Goal: Task Accomplishment & Management: Manage account settings

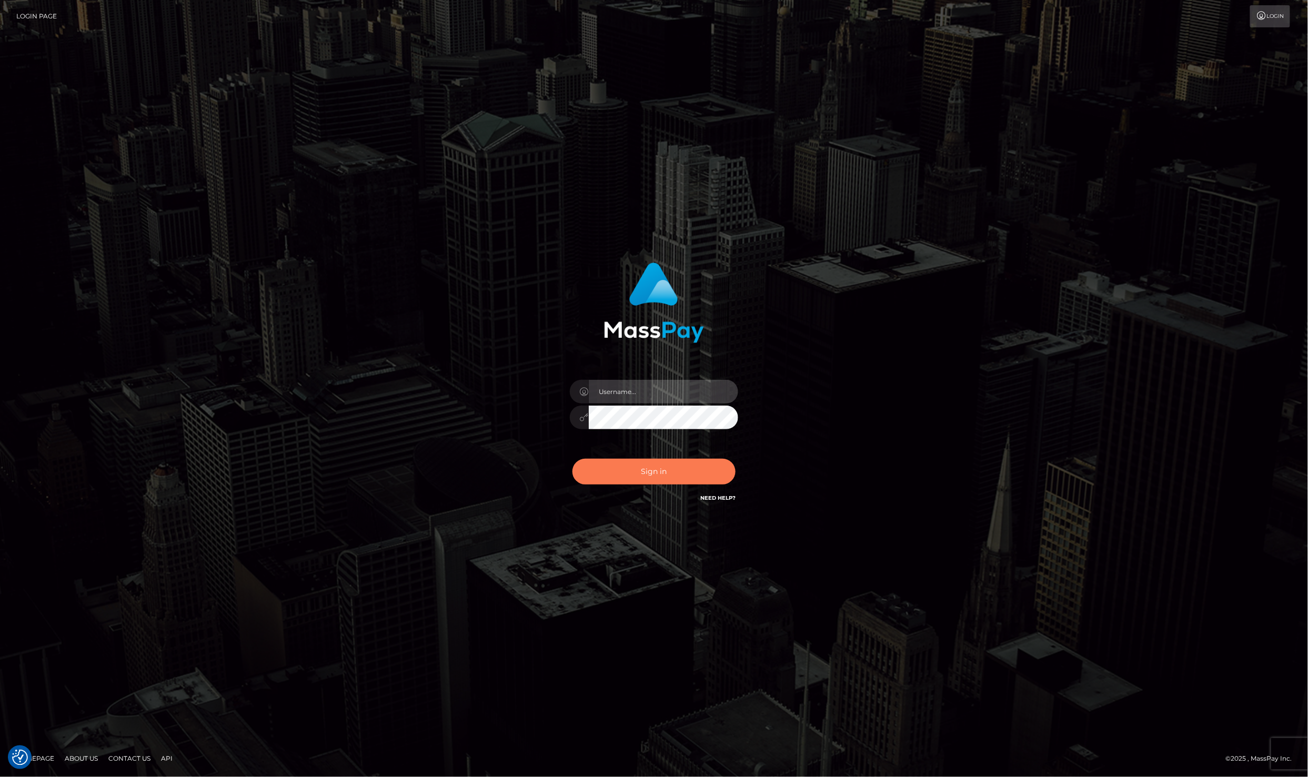
type input "[PERSON_NAME]"
click at [633, 463] on button "Sign in" at bounding box center [653, 472] width 163 height 26
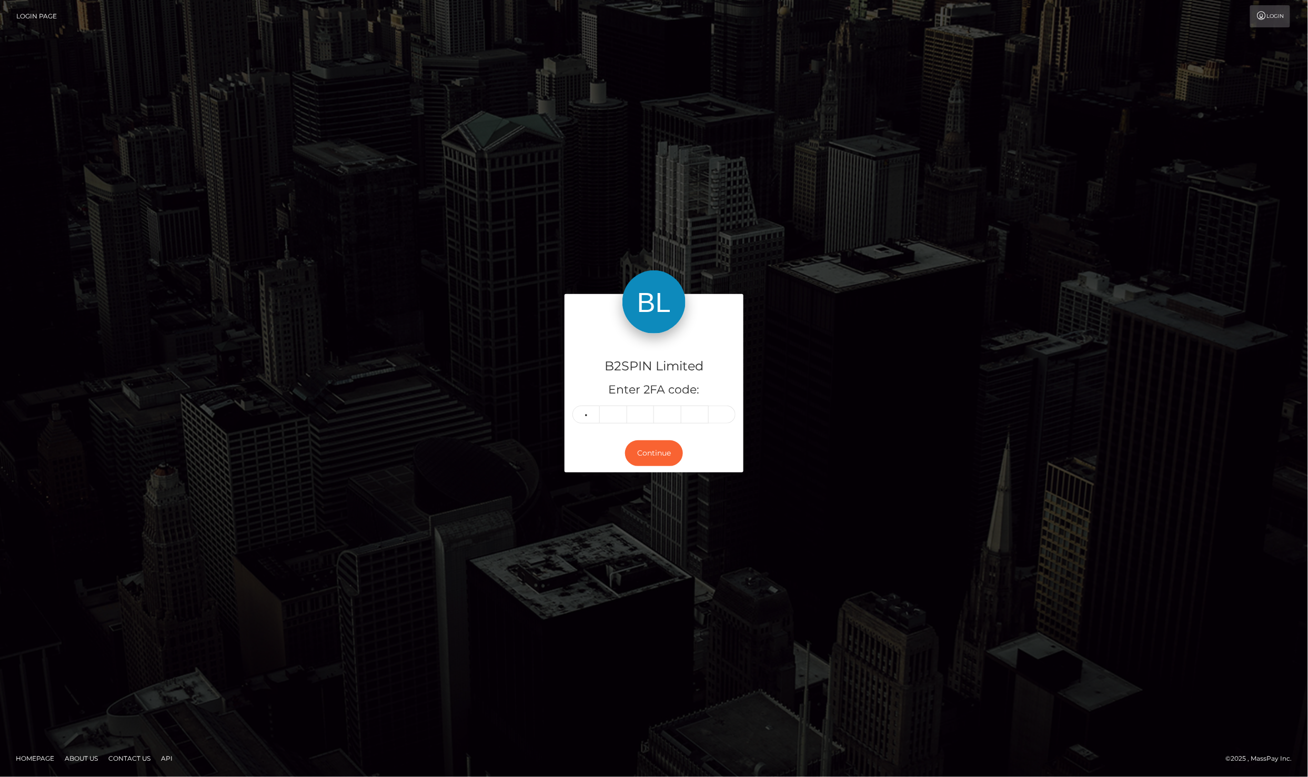
type input "6"
type input "9"
type input "5"
type input "8"
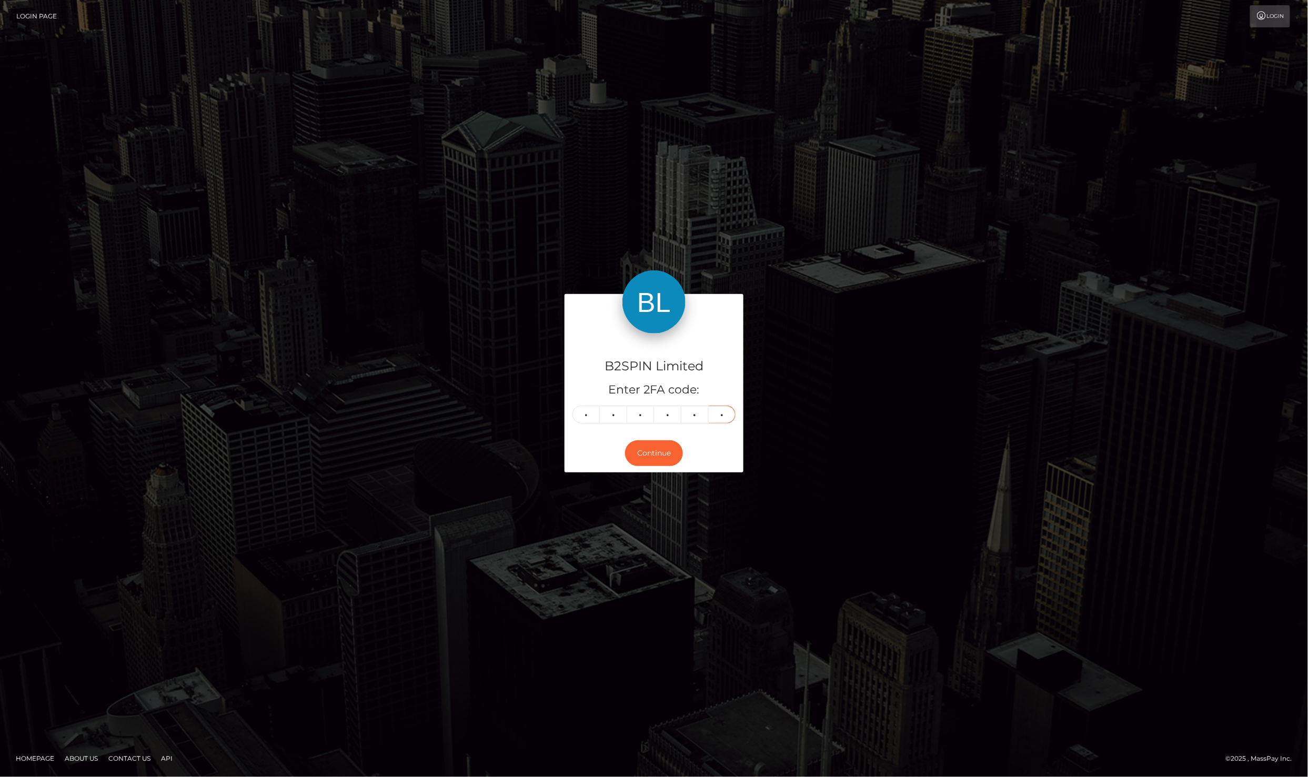
type input "1"
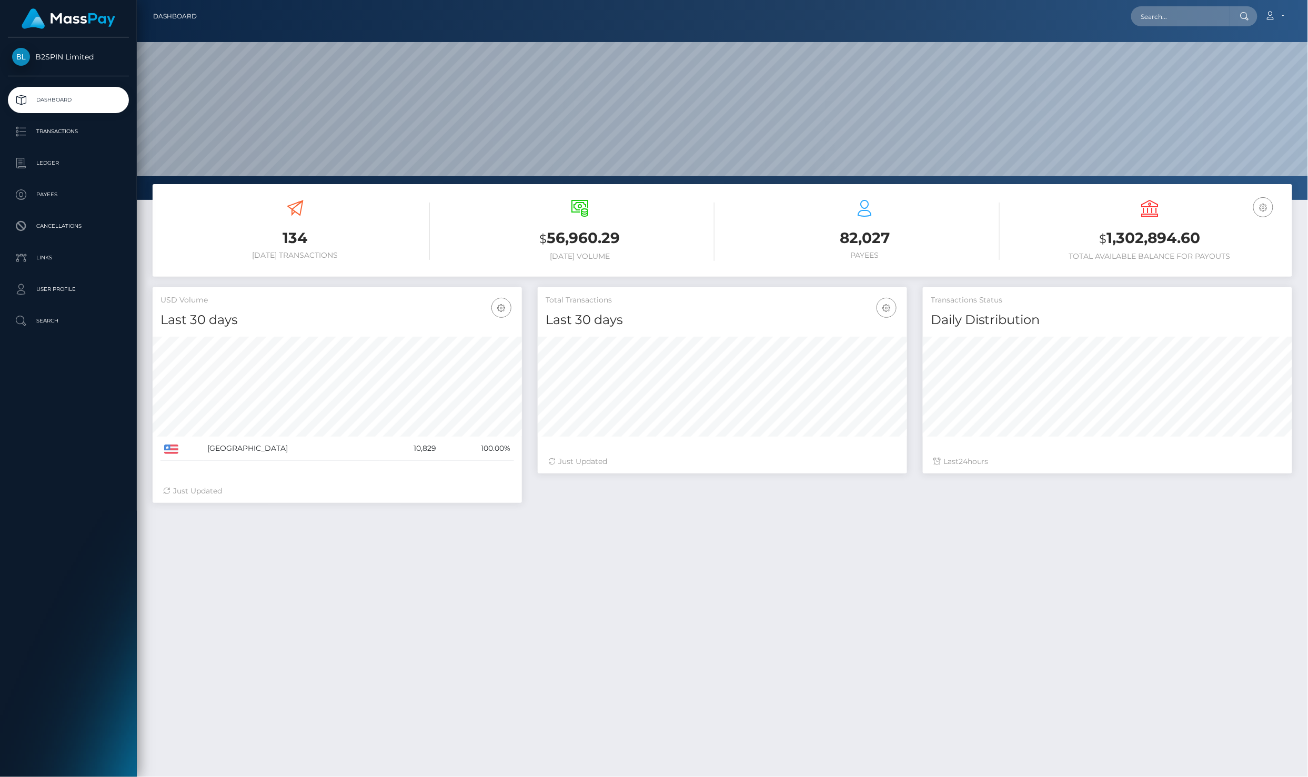
scroll to position [184, 369]
click at [1282, 8] on link "Account" at bounding box center [1274, 16] width 31 height 22
click at [1271, 36] on link "Edit Profile" at bounding box center [1249, 45] width 84 height 19
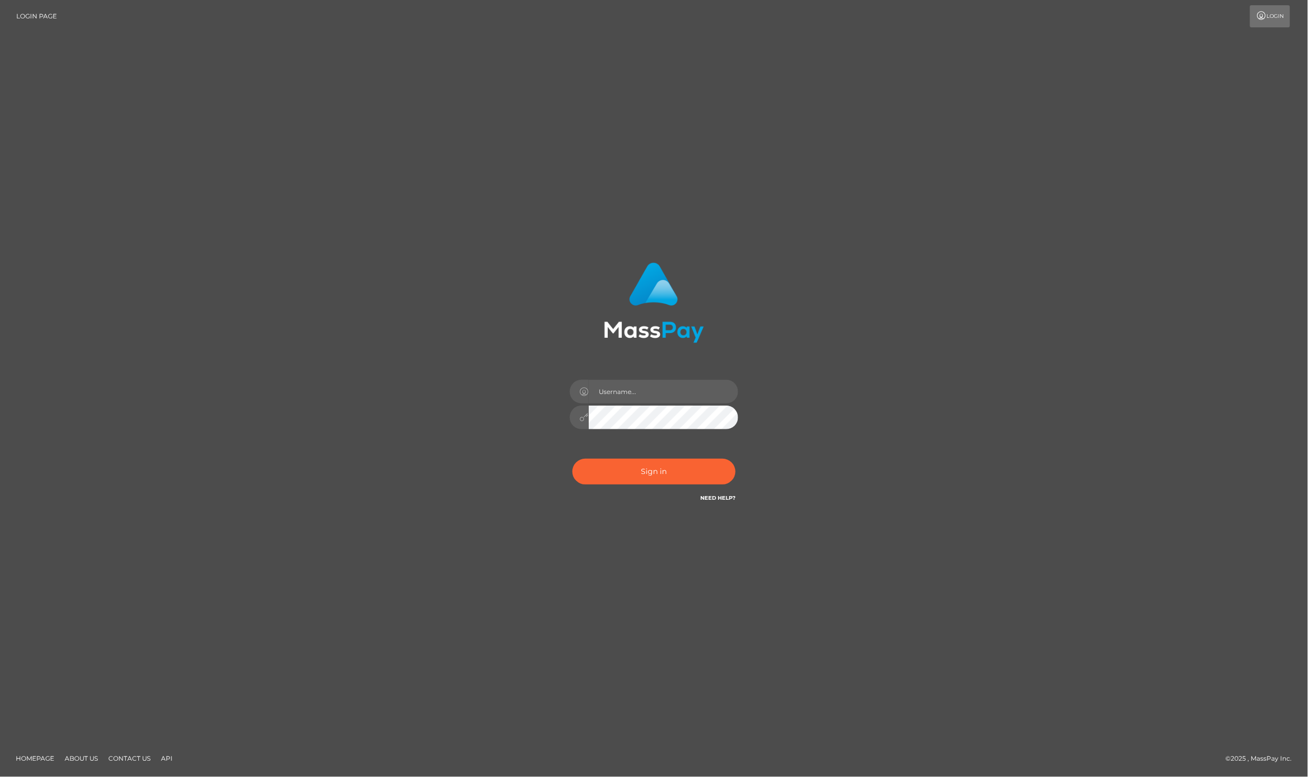
click at [945, 301] on div "Sign in" at bounding box center [654, 389] width 600 height 268
type input "[PERSON_NAME]"
